Goal: Task Accomplishment & Management: Use online tool/utility

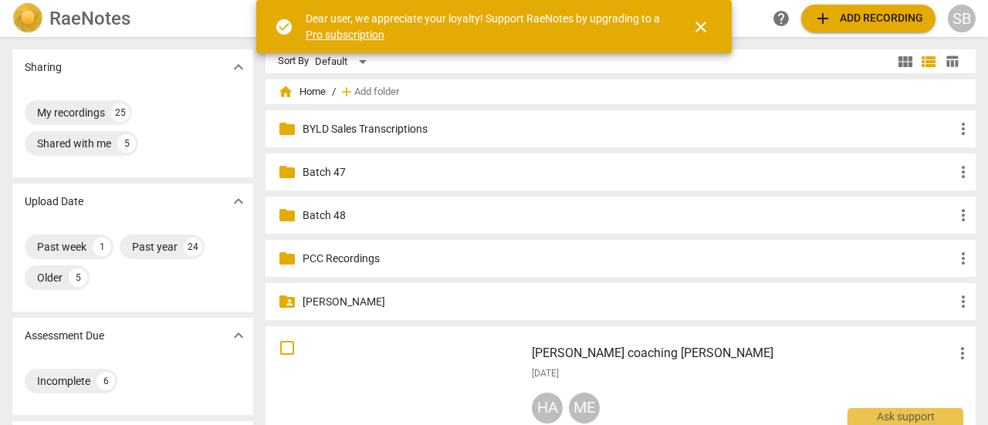
click at [706, 26] on span "close" at bounding box center [701, 27] width 19 height 19
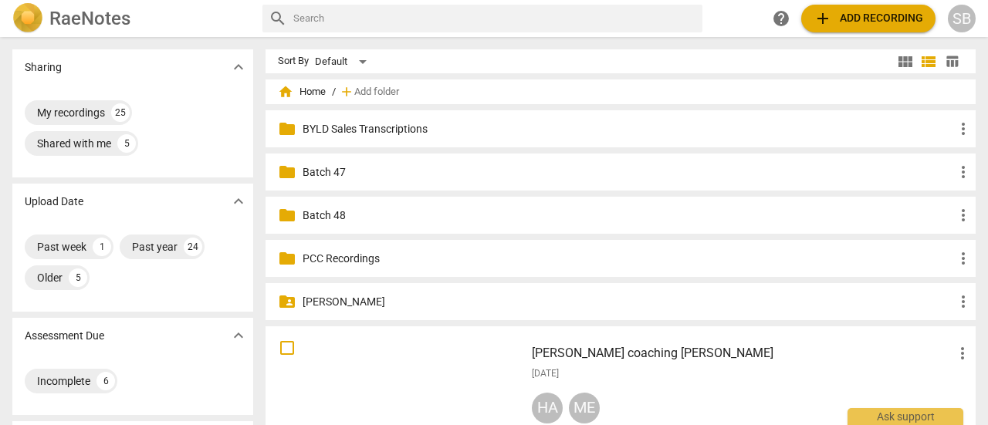
click at [819, 25] on span "add" at bounding box center [823, 18] width 19 height 19
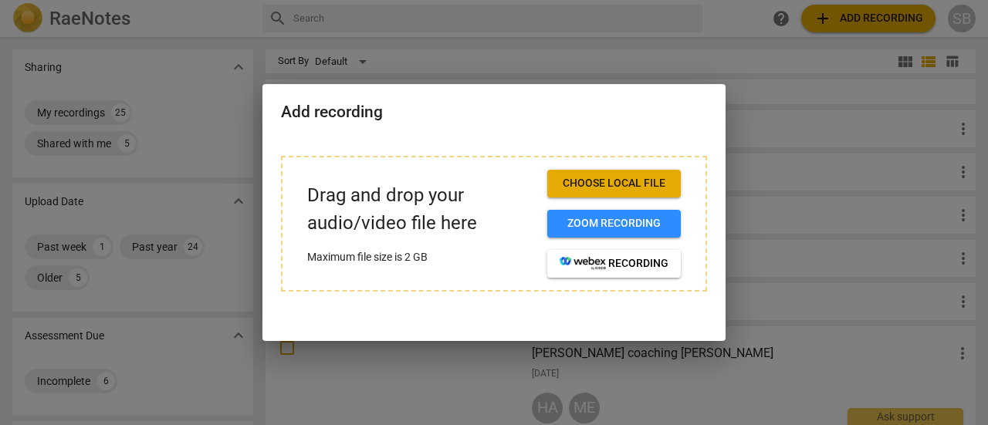
click at [643, 191] on span "Choose local file" at bounding box center [614, 183] width 109 height 15
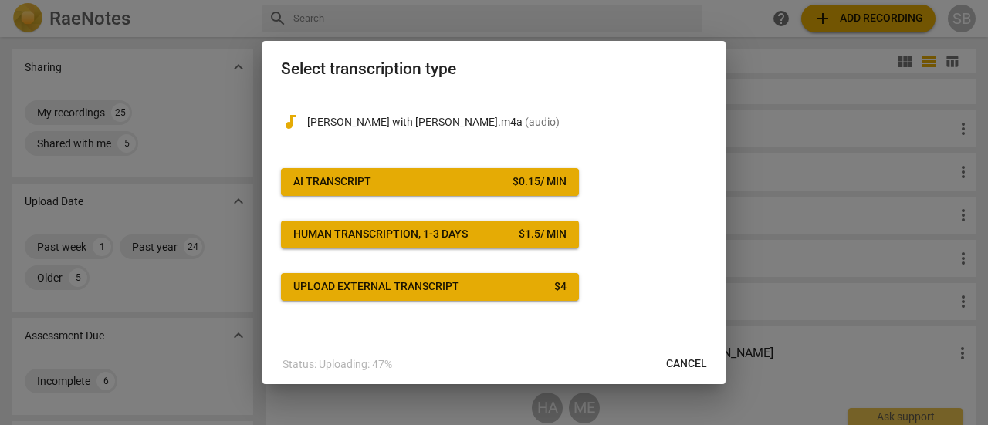
click at [690, 363] on span "Cancel" at bounding box center [686, 364] width 41 height 15
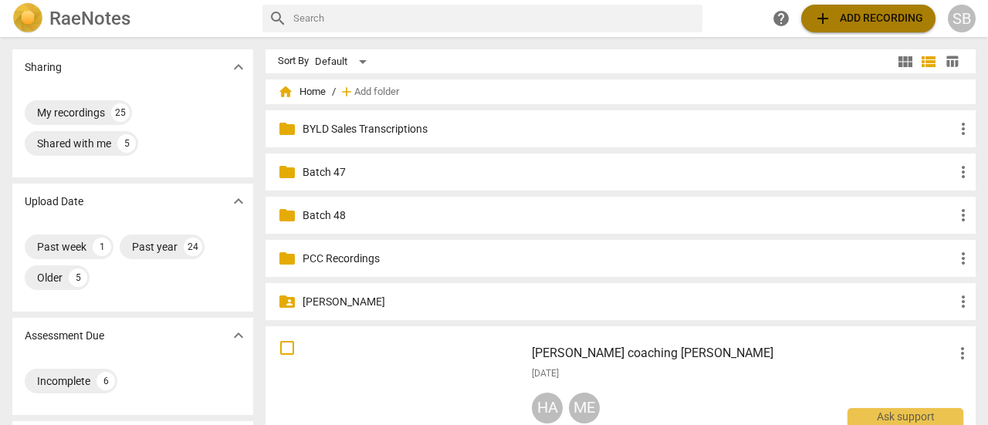
click at [872, 18] on span "add Add recording" at bounding box center [869, 18] width 110 height 19
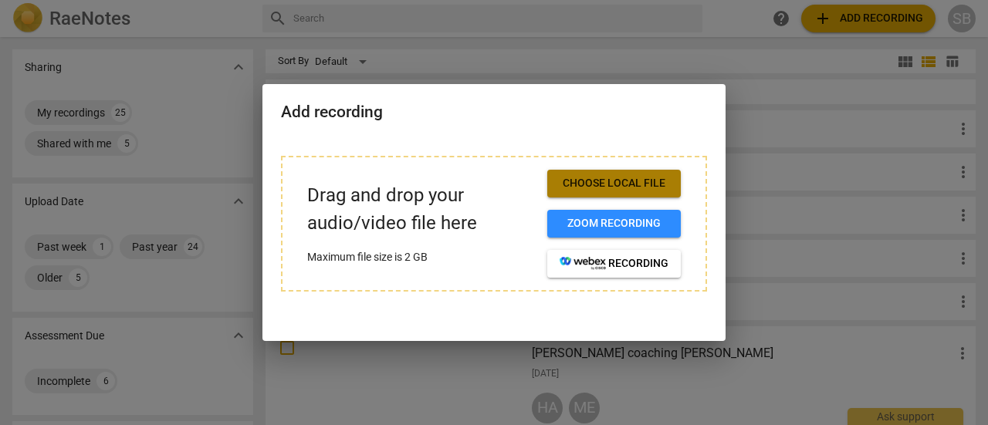
click at [605, 188] on span "Choose local file" at bounding box center [614, 183] width 109 height 15
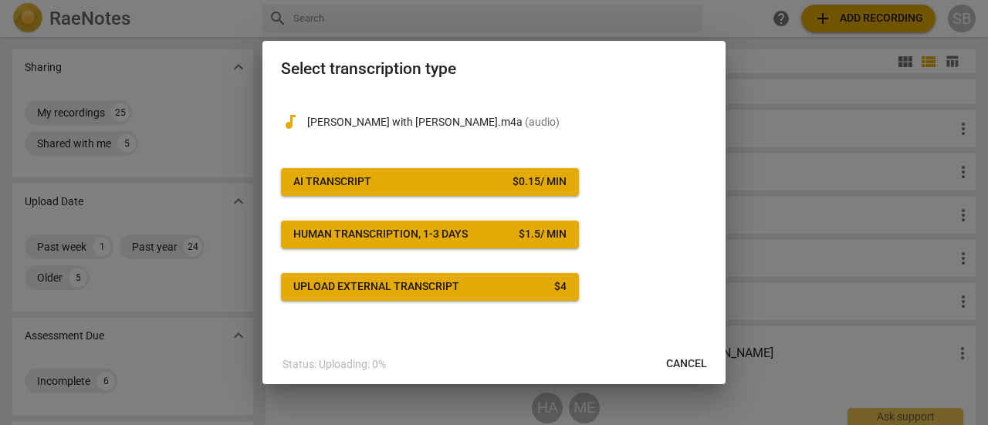
click at [486, 174] on button "AI Transcript $ 0.15 / min" at bounding box center [430, 182] width 298 height 28
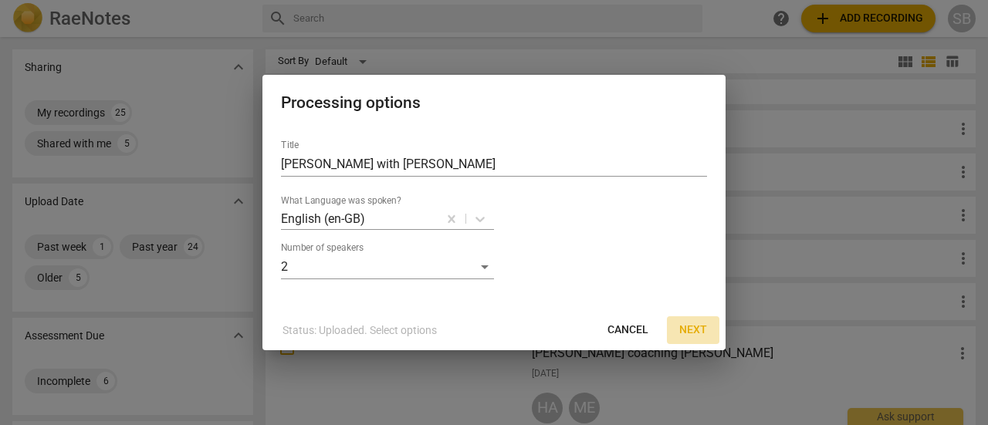
click at [706, 330] on span "Next" at bounding box center [693, 330] width 28 height 15
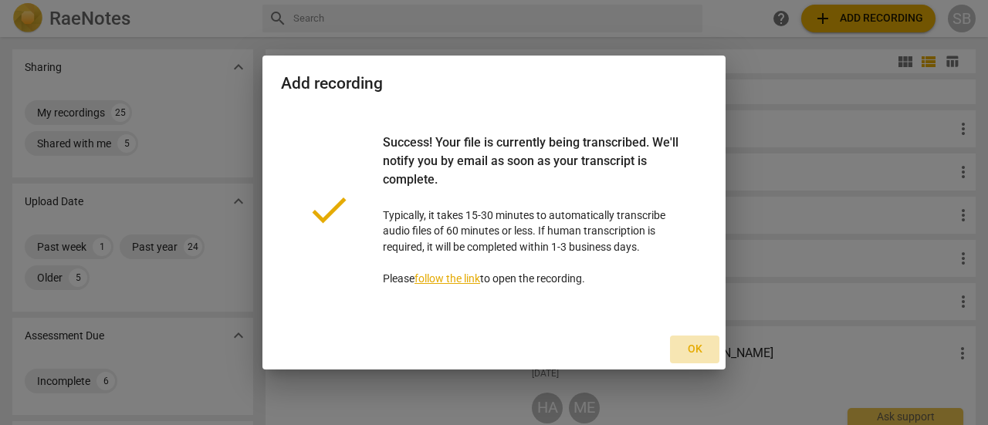
click at [695, 350] on span "Ok" at bounding box center [695, 349] width 25 height 15
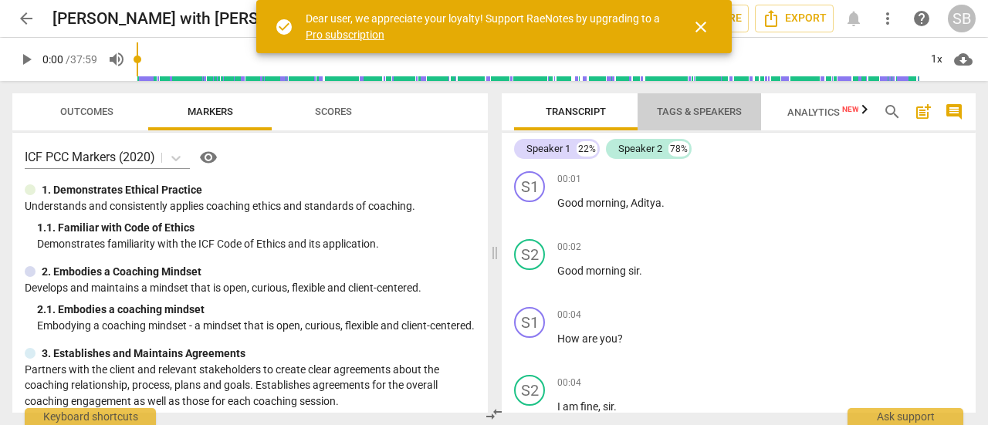
click at [695, 114] on span "Tags & Speakers" at bounding box center [699, 112] width 85 height 12
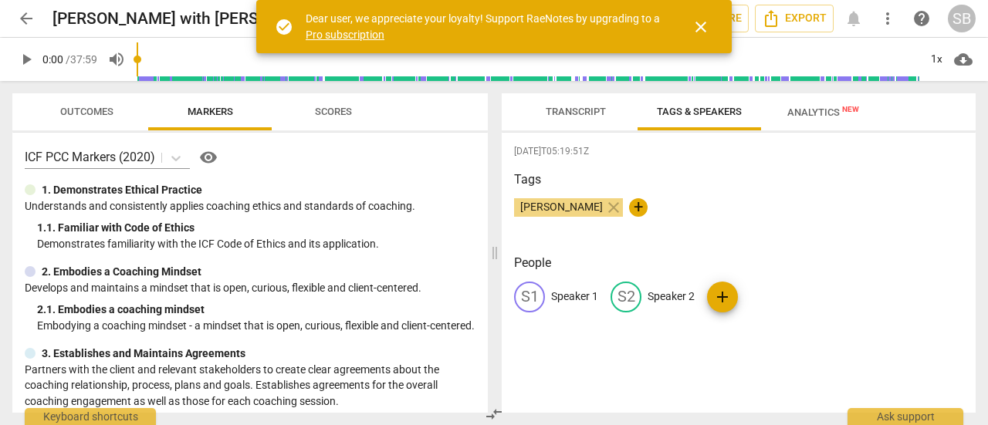
click at [580, 300] on p "Speaker 1" at bounding box center [574, 297] width 47 height 16
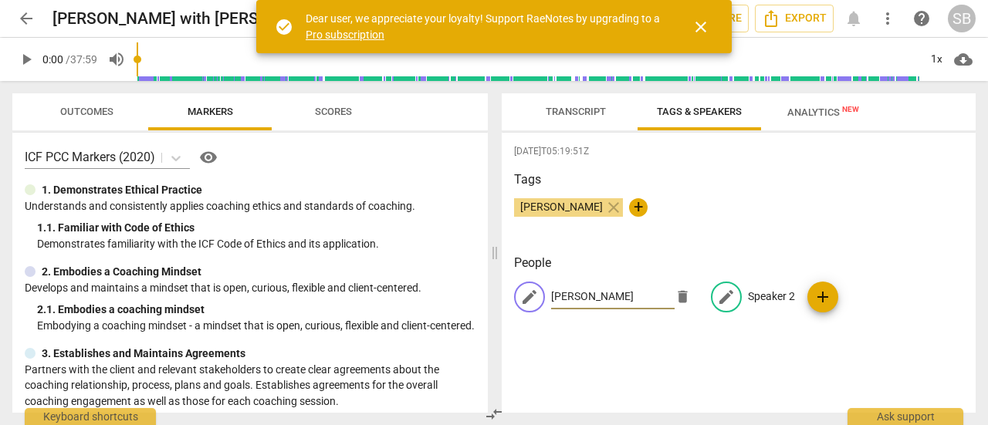
type input "[PERSON_NAME]"
click at [763, 296] on p "Speaker 2" at bounding box center [771, 297] width 47 height 16
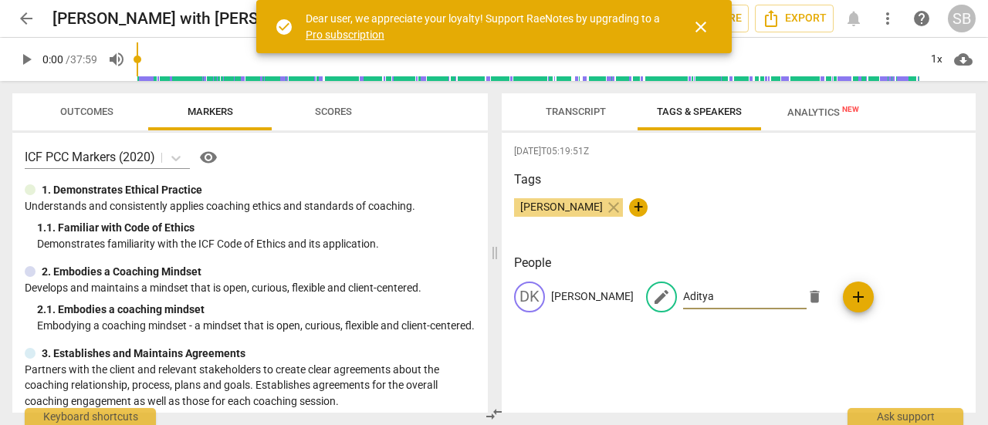
type input "Aditya"
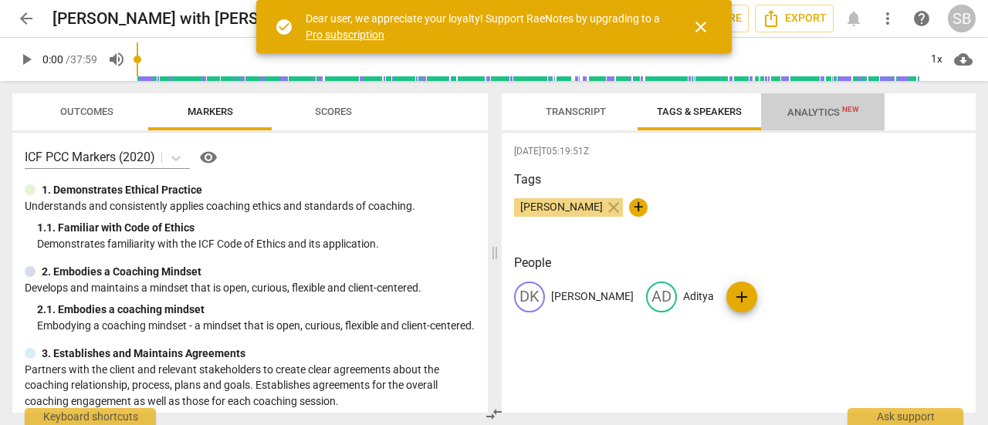
click at [791, 117] on span "Analytics New" at bounding box center [824, 113] width 72 height 12
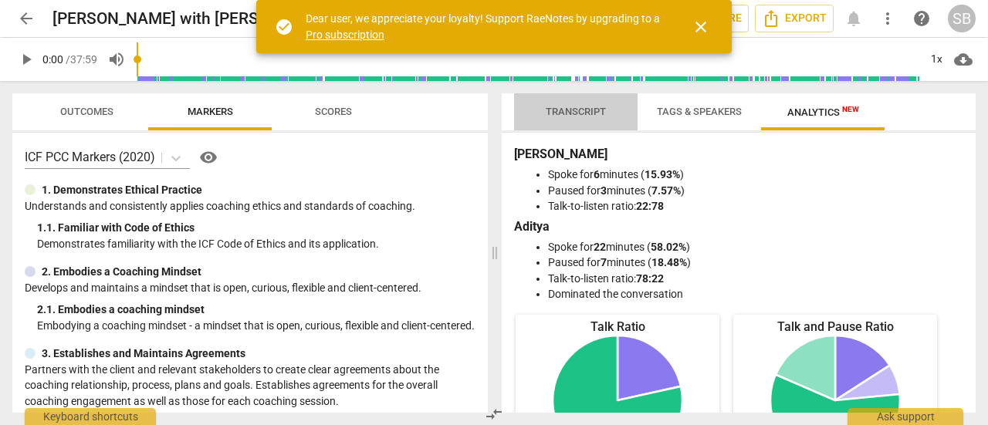
click at [585, 113] on span "Transcript" at bounding box center [576, 112] width 60 height 12
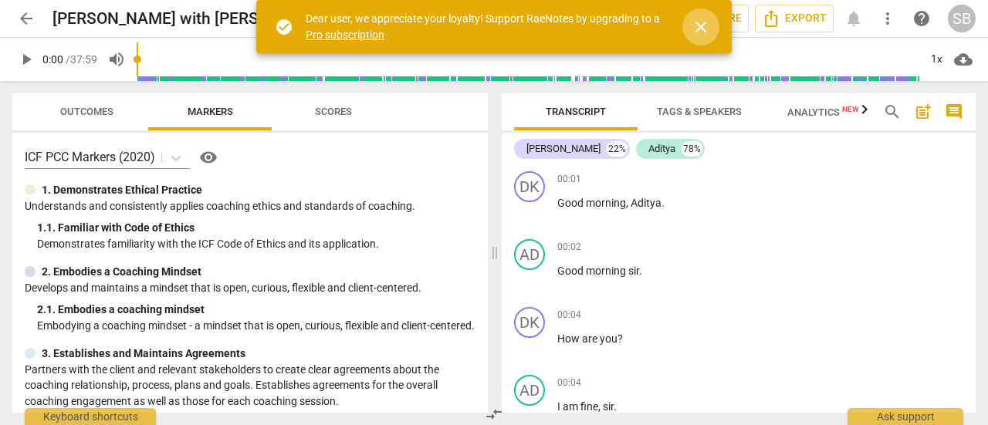
click at [705, 31] on span "close" at bounding box center [701, 27] width 19 height 19
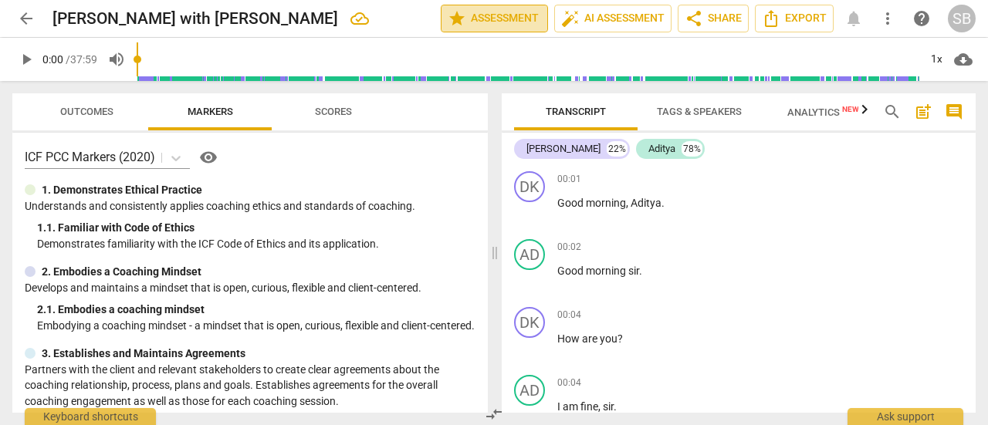
click at [499, 24] on span "star Assessment" at bounding box center [494, 18] width 93 height 19
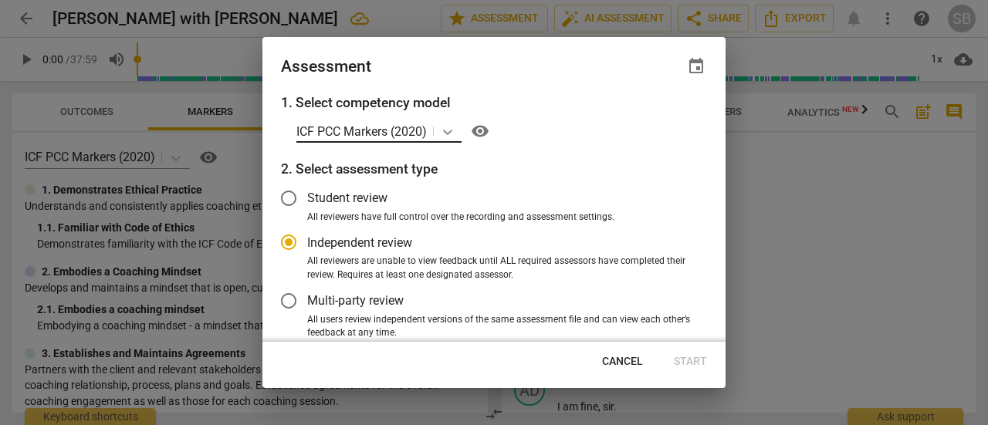
click at [451, 128] on icon at bounding box center [447, 131] width 15 height 15
click at [376, 10] on div at bounding box center [494, 212] width 988 height 425
radio input "false"
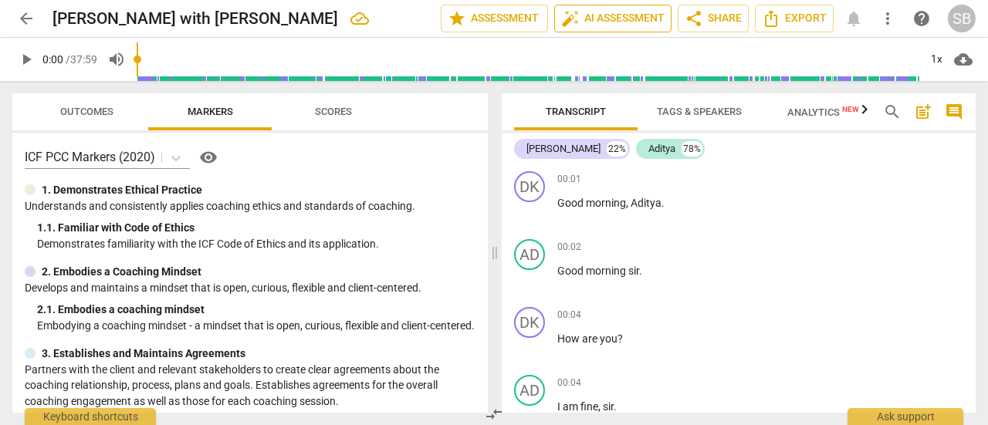
click at [613, 13] on span "auto_fix_high AI Assessment" at bounding box center [612, 18] width 103 height 19
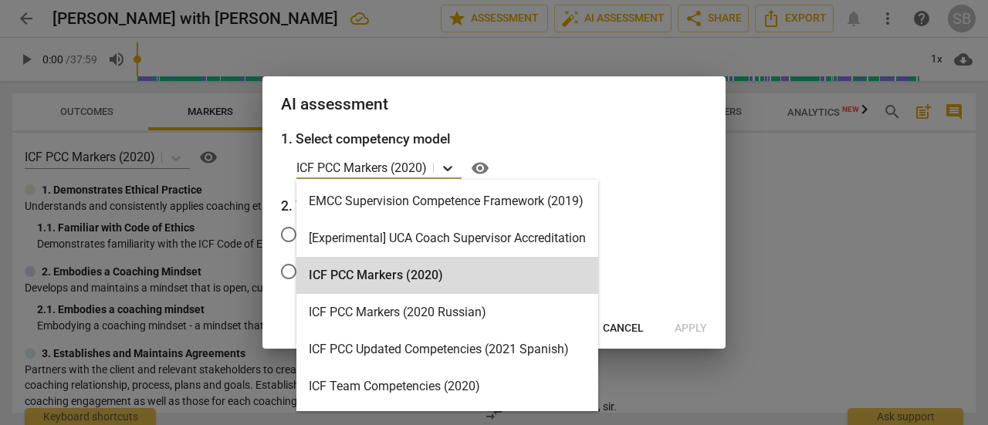
click at [452, 174] on icon at bounding box center [447, 168] width 15 height 15
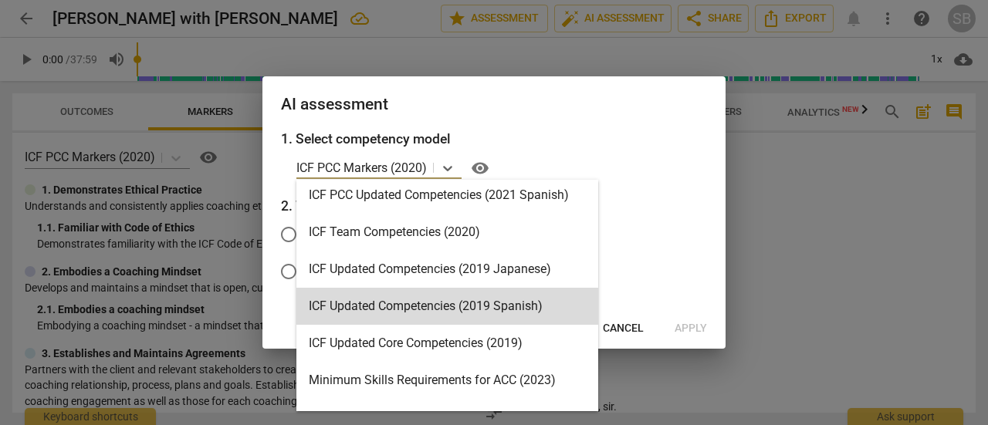
scroll to position [232, 0]
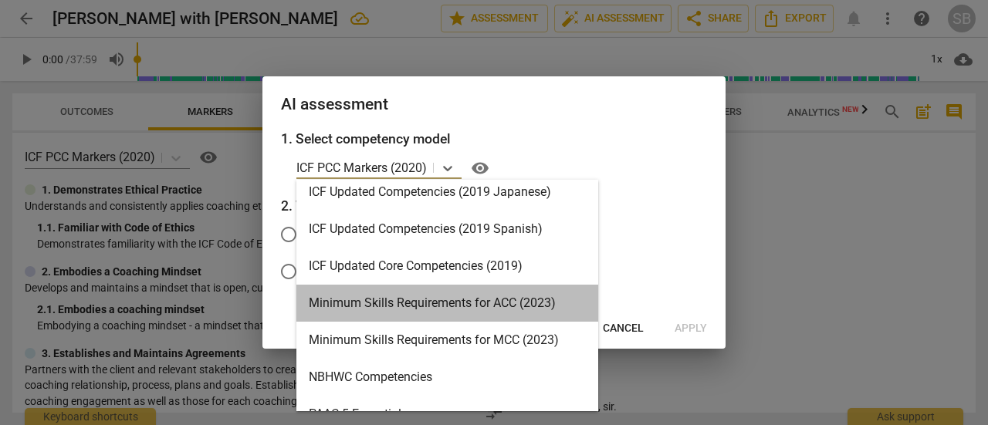
click at [456, 304] on div "Minimum Skills Requirements for ACC (2023)" at bounding box center [447, 303] width 302 height 37
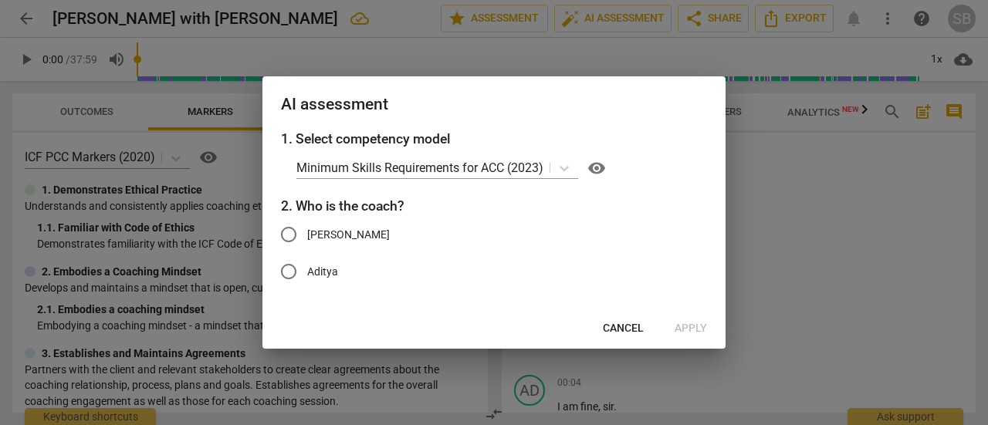
click at [324, 217] on label "[PERSON_NAME]" at bounding box center [482, 234] width 425 height 37
click at [307, 217] on input "[PERSON_NAME]" at bounding box center [288, 234] width 37 height 37
radio input "true"
click at [693, 327] on span "Apply" at bounding box center [691, 328] width 32 height 15
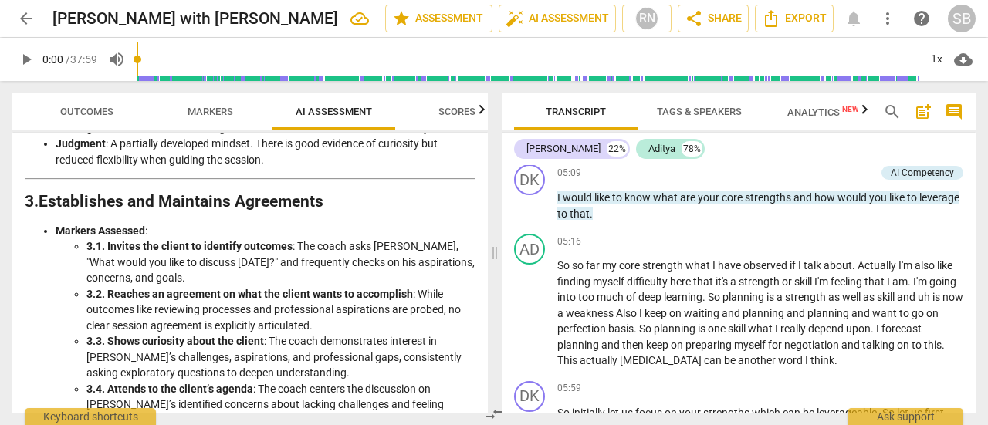
scroll to position [695, 0]
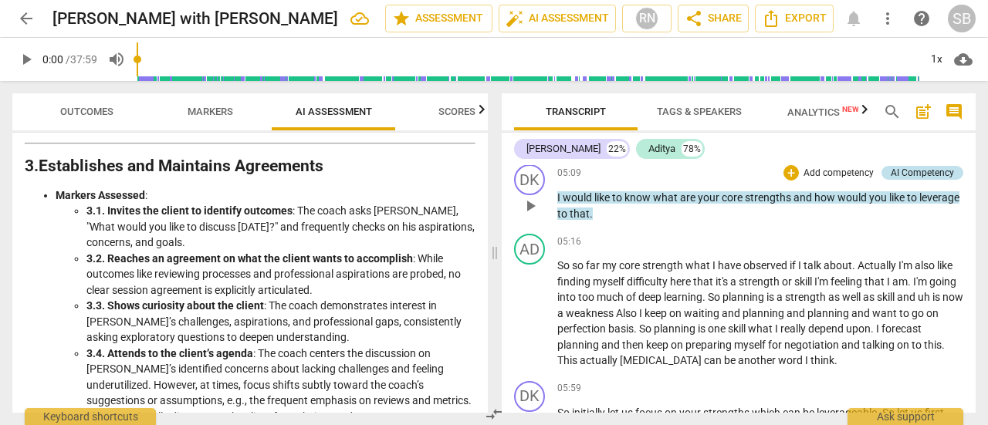
click at [923, 180] on div "AI Competency" at bounding box center [922, 173] width 63 height 14
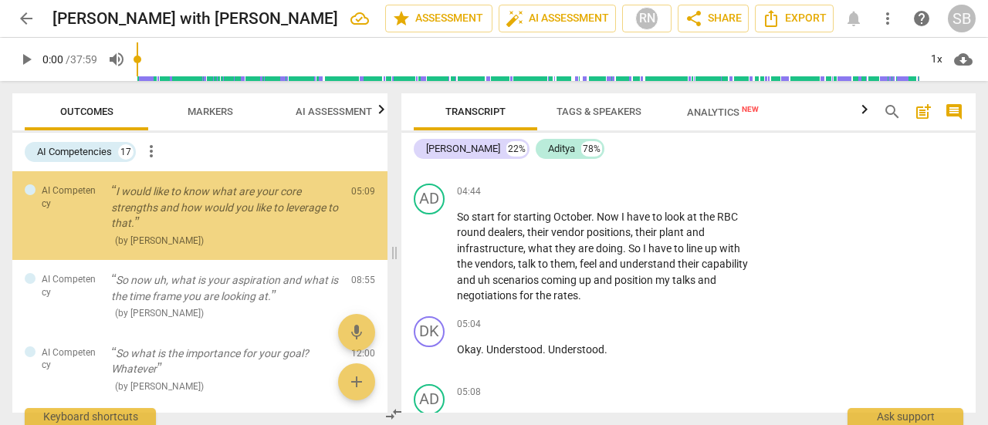
scroll to position [2649, 0]
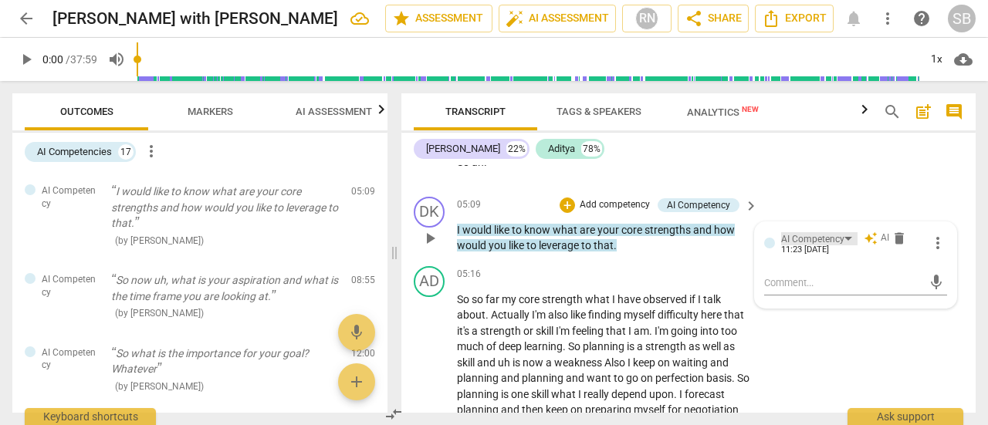
click at [795, 244] on div "AI Competency" at bounding box center [812, 239] width 63 height 15
